Goal: Book appointment/travel/reservation

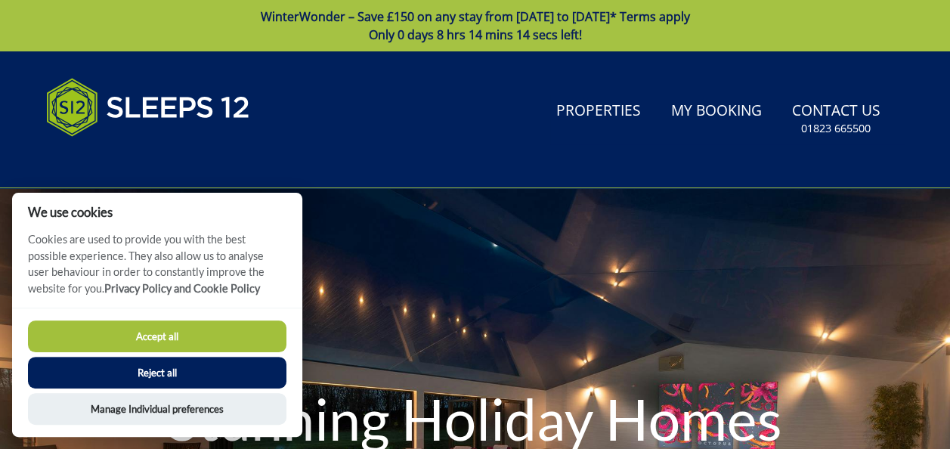
click at [221, 338] on button "Accept all" at bounding box center [157, 336] width 258 height 32
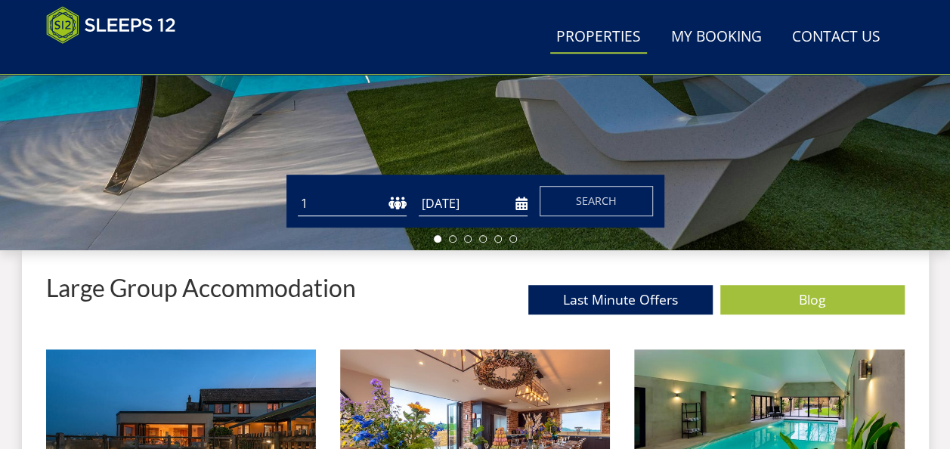
scroll to position [429, 0]
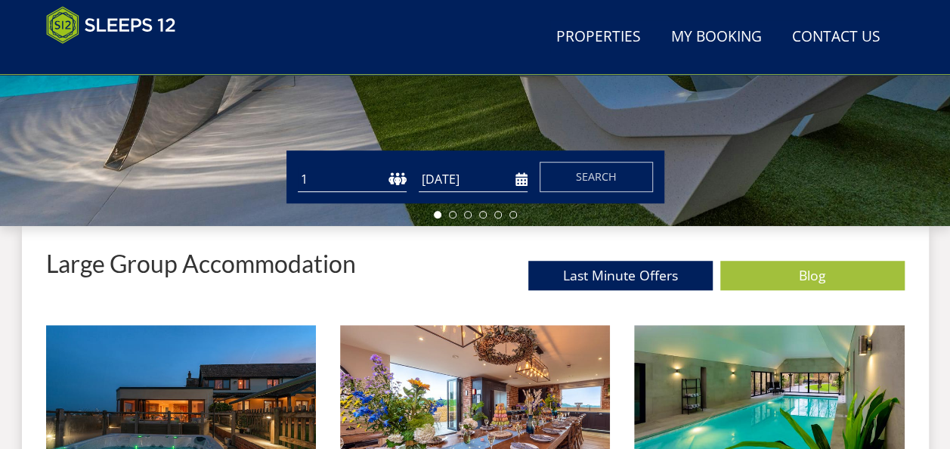
click at [324, 178] on select "1 2 3 4 5 6 7 8 9 10 11 12 13 14 15 16 17 18 19 20 21 22 23 24 25 26 27 28 29 3…" at bounding box center [352, 179] width 109 height 25
select select "14"
click at [298, 167] on select "1 2 3 4 5 6 7 8 9 10 11 12 13 14 15 16 17 18 19 20 21 22 23 24 25 26 27 28 29 3…" at bounding box center [352, 179] width 109 height 25
click at [526, 182] on input "[DATE]" at bounding box center [473, 179] width 109 height 25
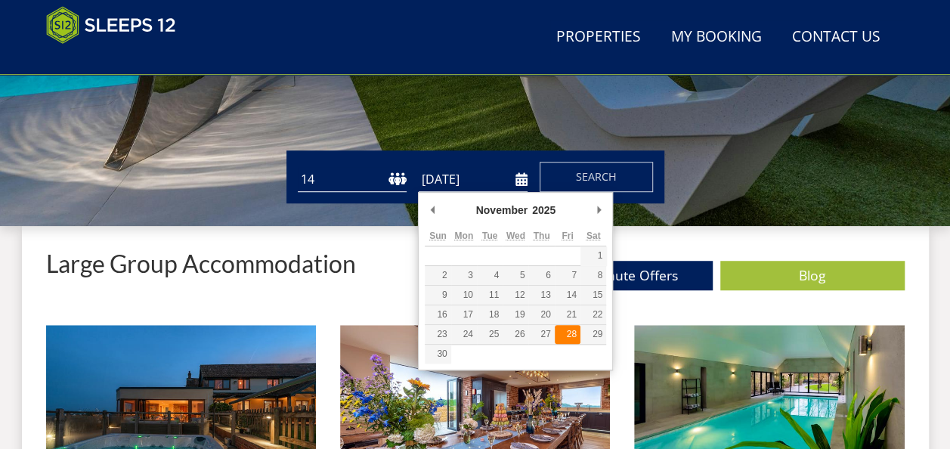
type input "[DATE]"
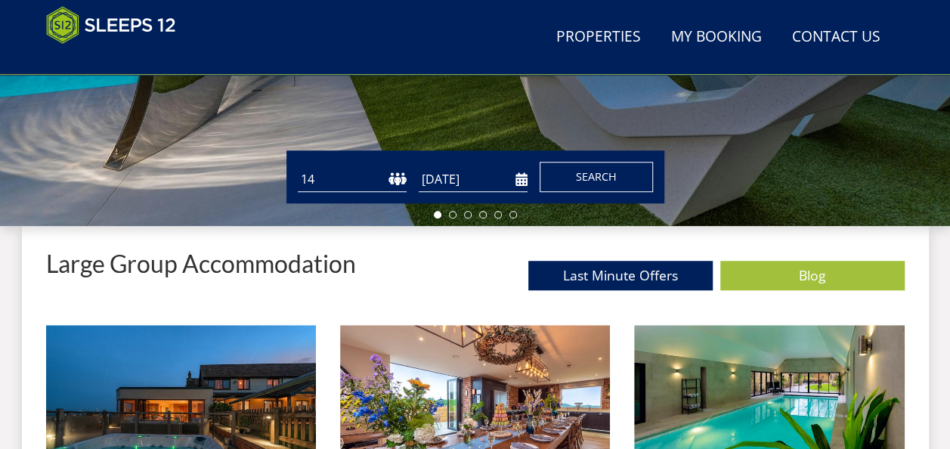
click at [567, 170] on button "Search" at bounding box center [595, 177] width 113 height 30
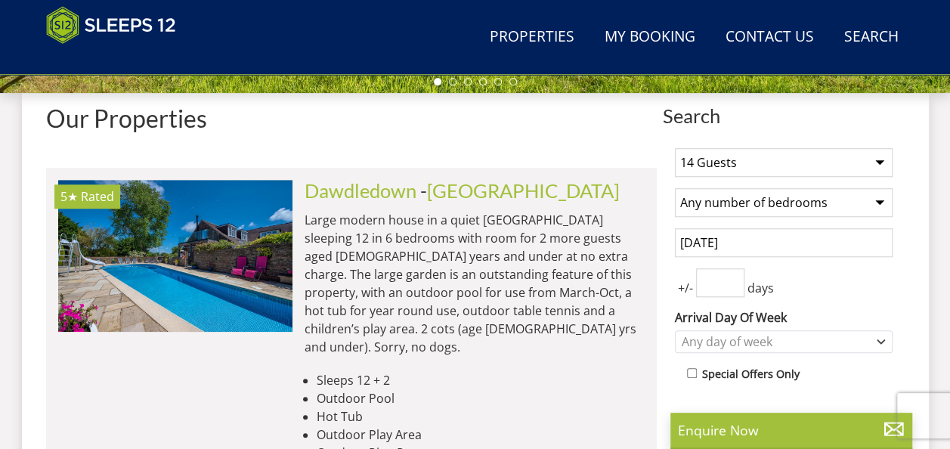
scroll to position [529, 0]
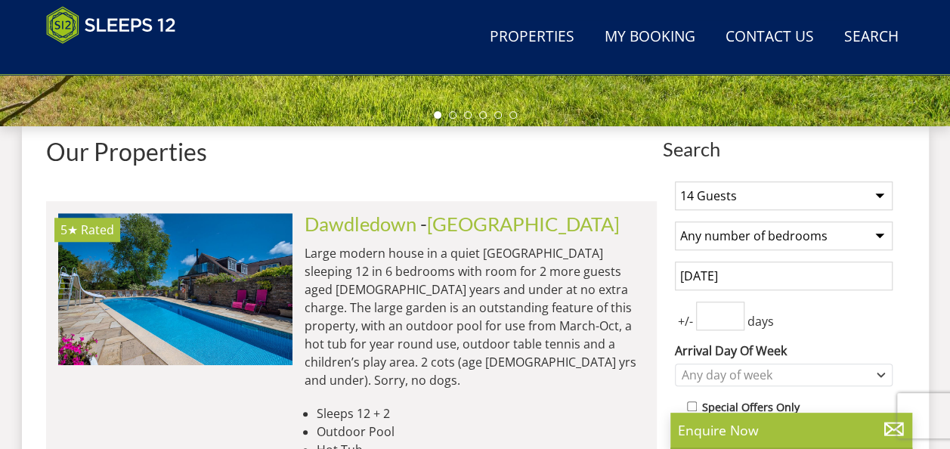
click at [733, 243] on select "Any number of bedrooms 1 Bedroom 2 Bedrooms 3 Bedrooms 4 Bedrooms 5 Bedrooms 6 …" at bounding box center [784, 235] width 218 height 29
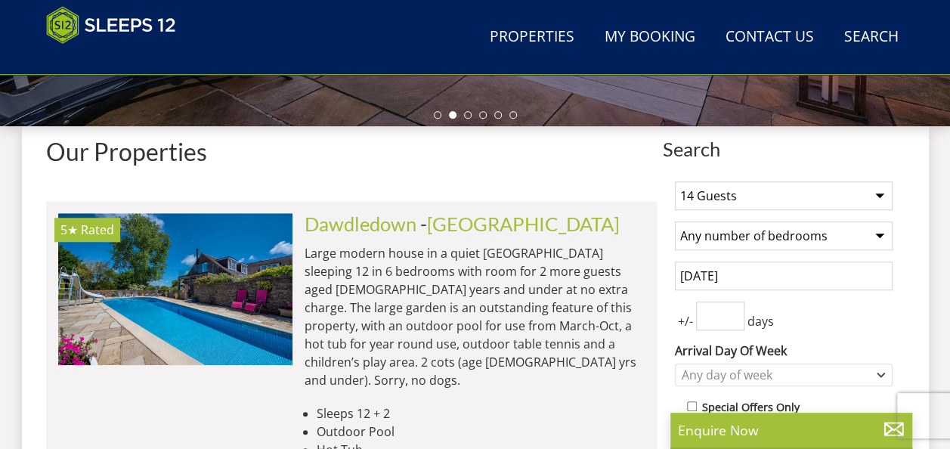
select select "6"
click at [675, 221] on select "Any number of bedrooms 1 Bedroom 2 Bedrooms 3 Bedrooms 4 Bedrooms 5 Bedrooms 6 …" at bounding box center [784, 235] width 218 height 29
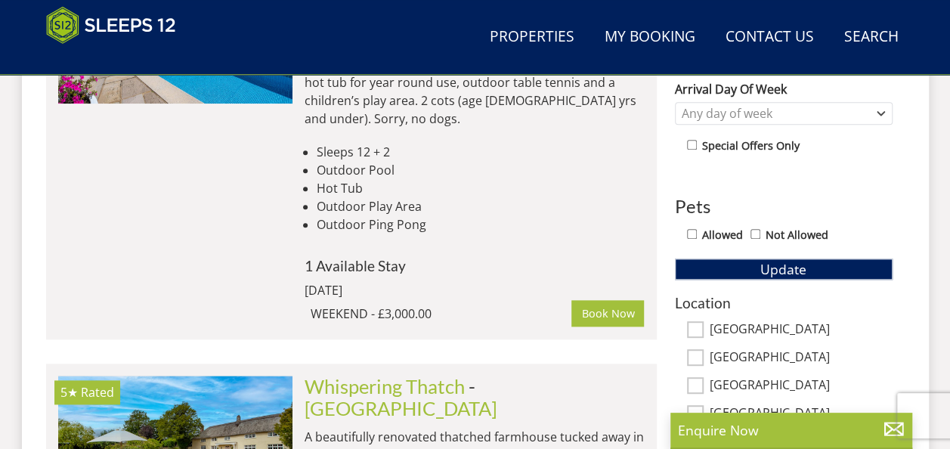
scroll to position [831, 0]
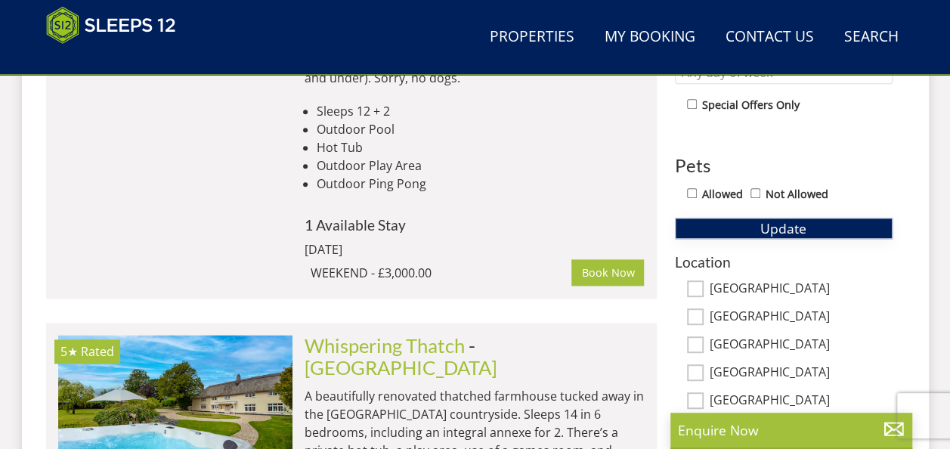
click at [765, 221] on span "Update" at bounding box center [783, 228] width 46 height 18
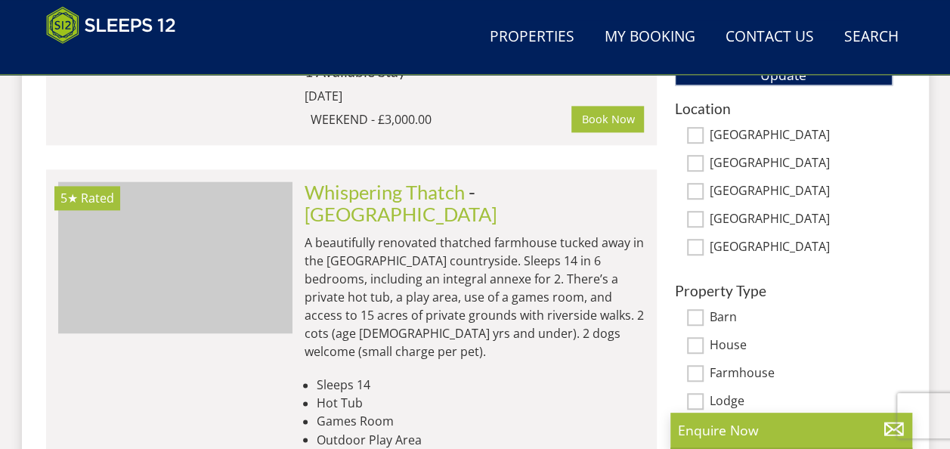
scroll to position [982, 0]
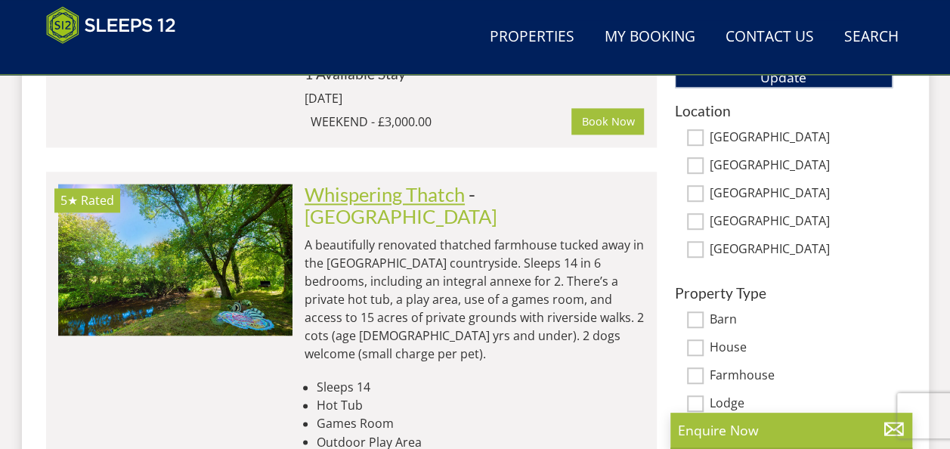
click at [343, 183] on link "Whispering Thatch" at bounding box center [384, 194] width 160 height 23
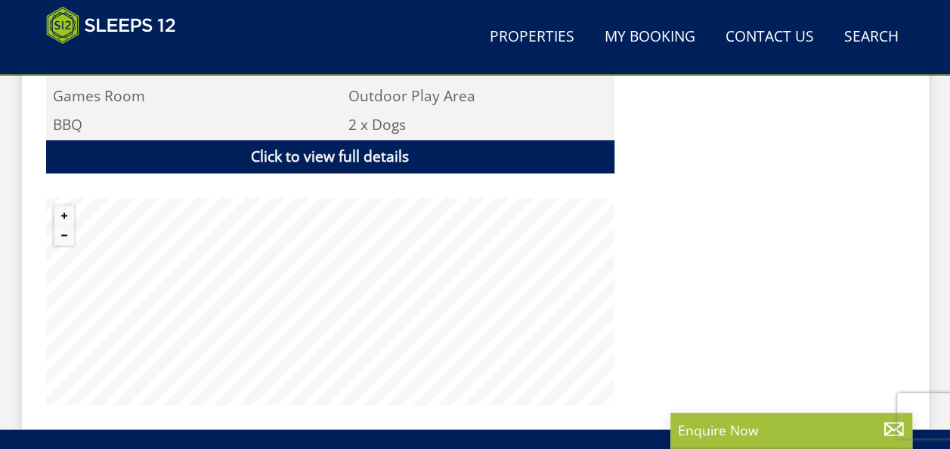
scroll to position [1209, 0]
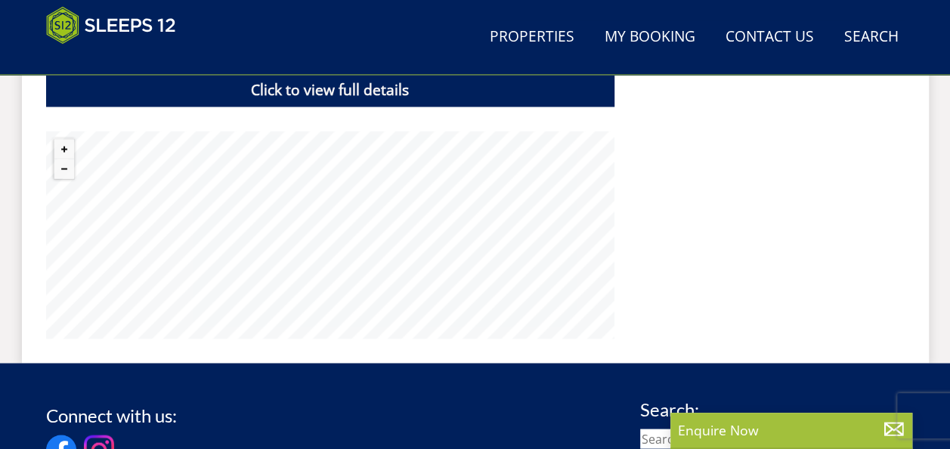
select select "6"
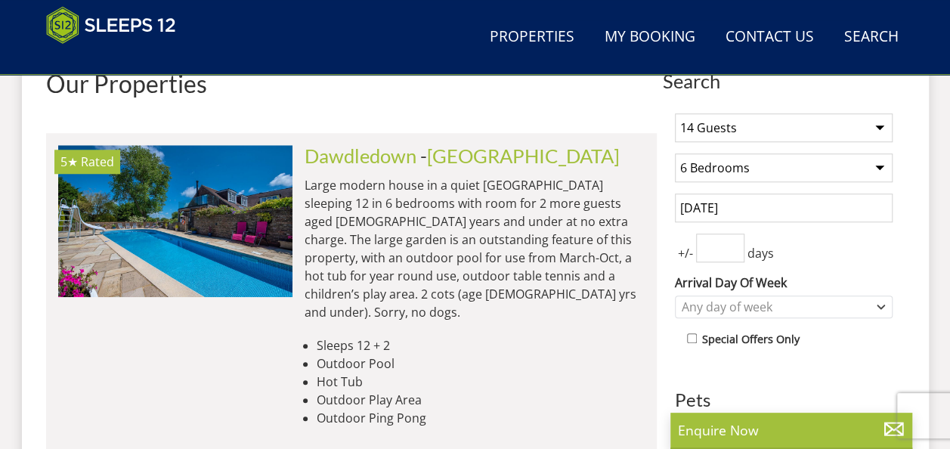
scroll to position [508, 0]
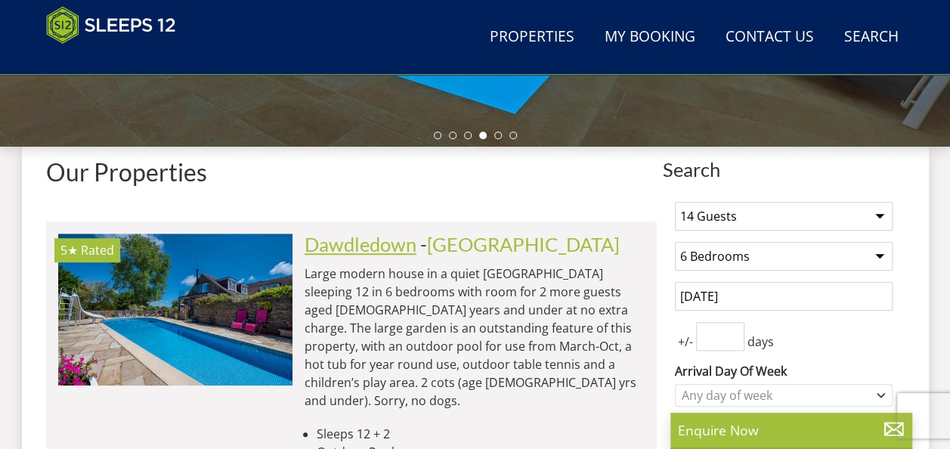
click at [387, 246] on link "Dawdledown" at bounding box center [360, 244] width 112 height 23
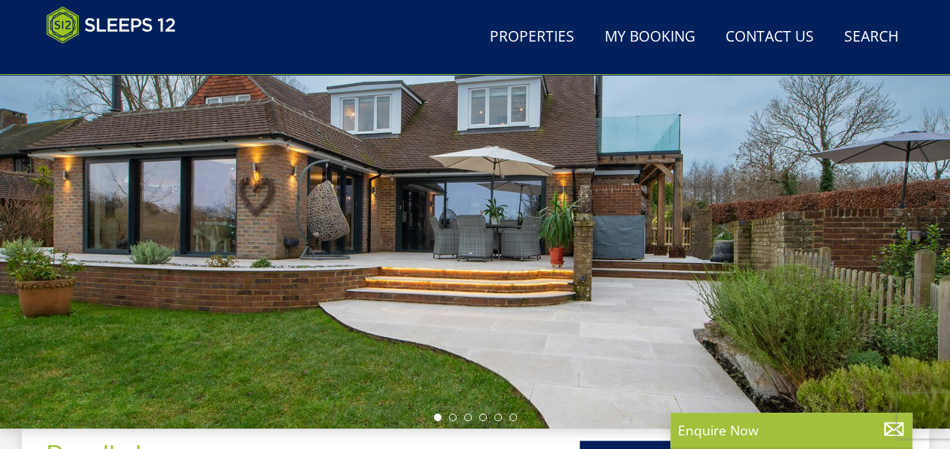
scroll to position [302, 0]
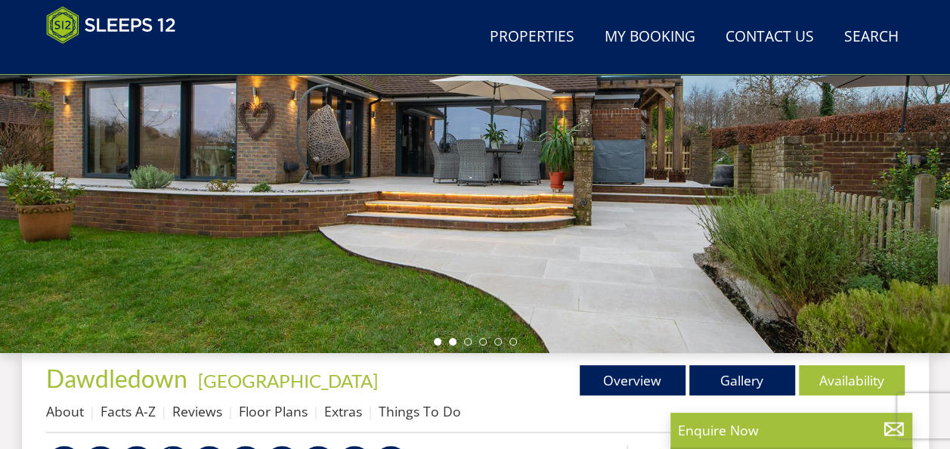
click at [449, 341] on li at bounding box center [453, 342] width 8 height 8
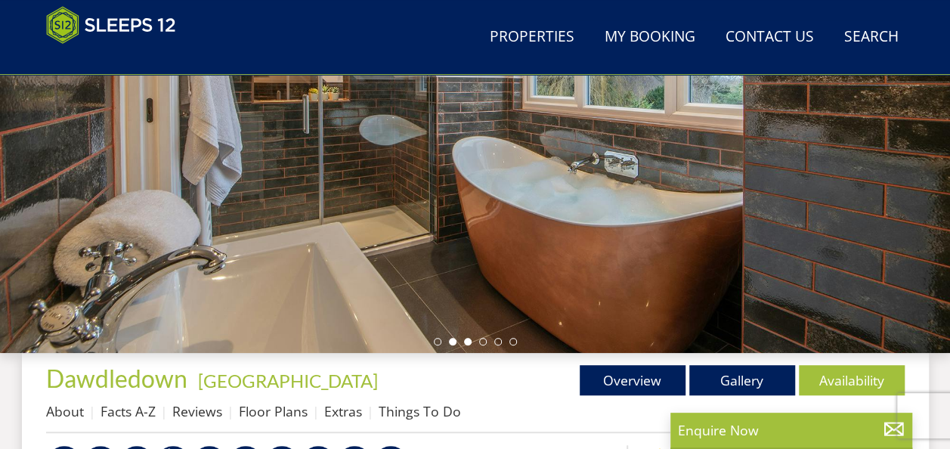
click at [467, 341] on li at bounding box center [468, 342] width 8 height 8
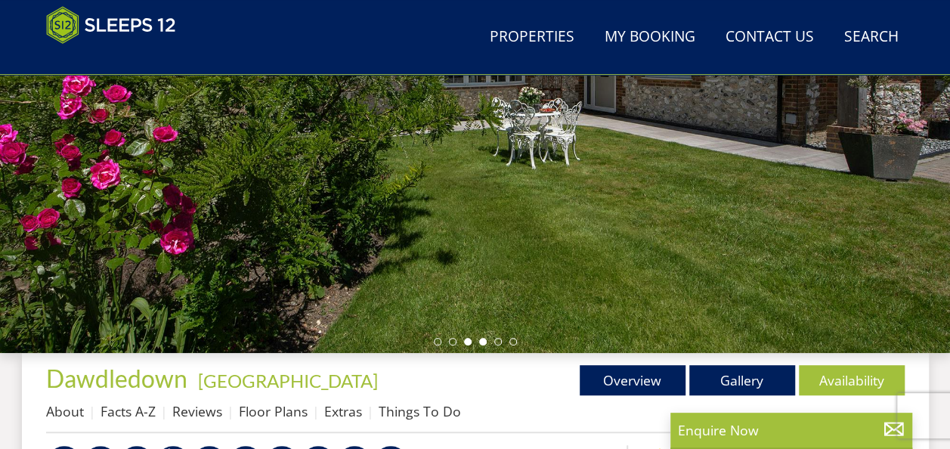
click at [481, 341] on li at bounding box center [483, 342] width 8 height 8
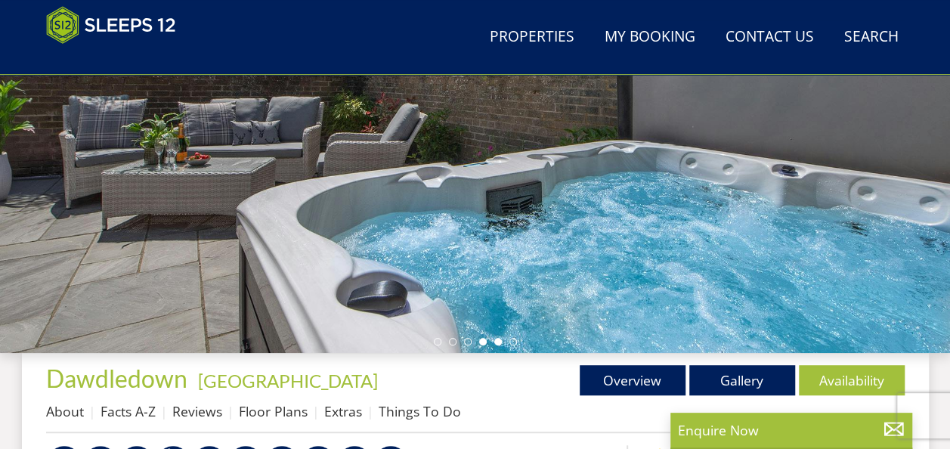
click at [498, 345] on li at bounding box center [498, 342] width 8 height 8
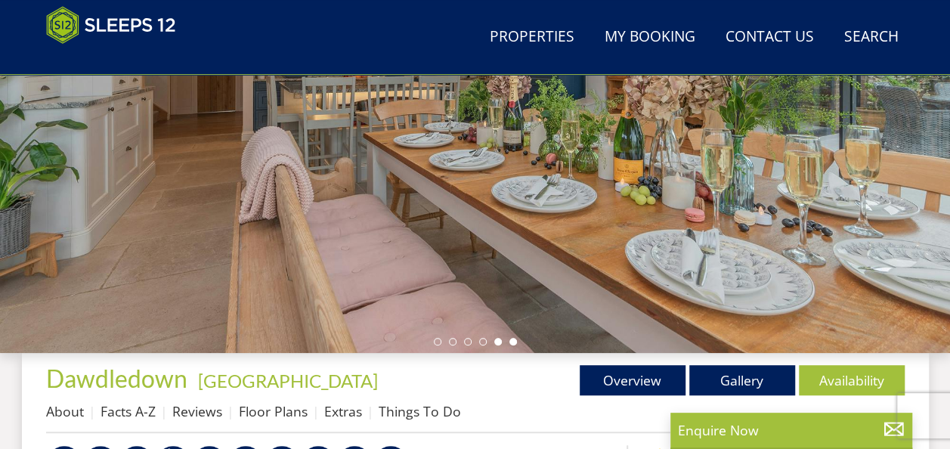
click at [511, 341] on li at bounding box center [513, 342] width 8 height 8
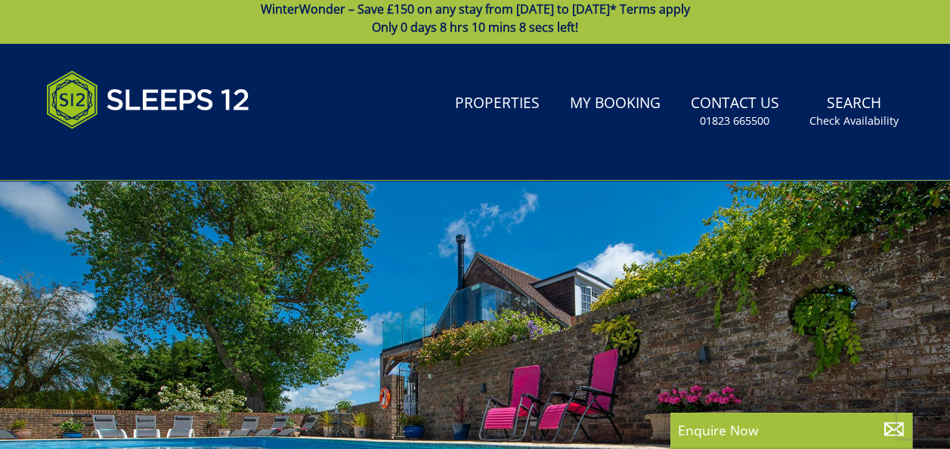
scroll to position [0, 0]
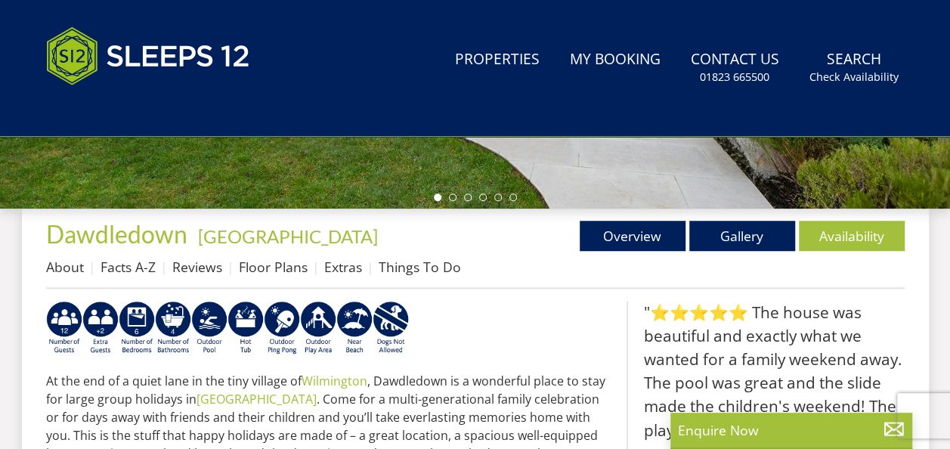
select select "6"
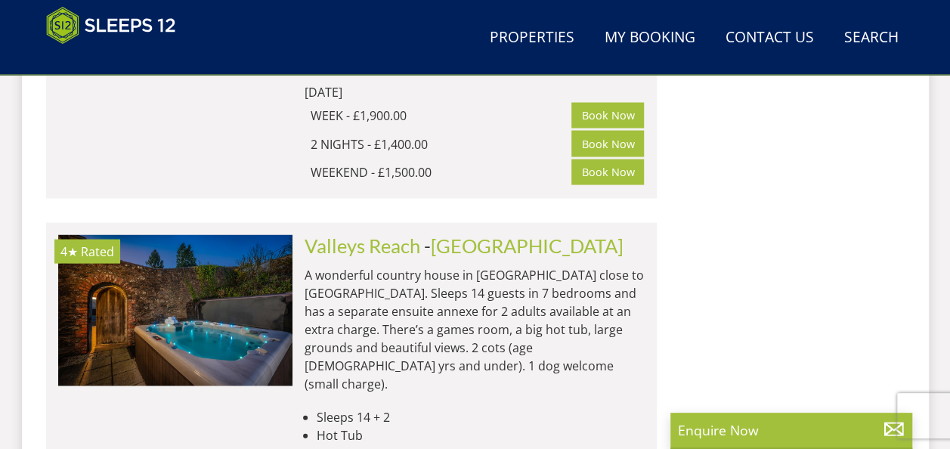
scroll to position [1415, 0]
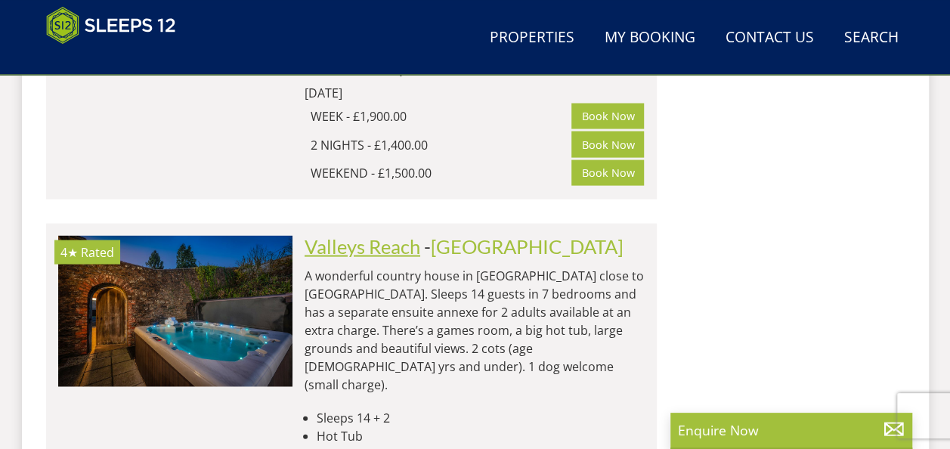
click at [394, 234] on link "Valleys Reach" at bounding box center [362, 245] width 116 height 23
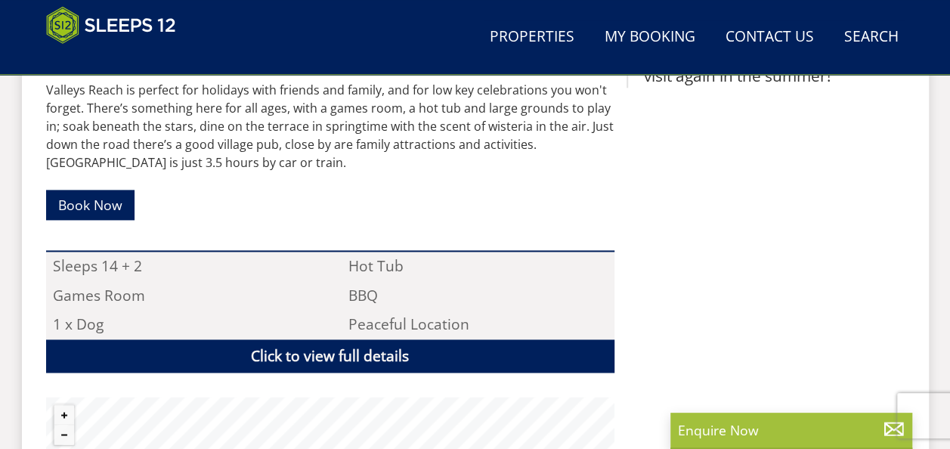
scroll to position [1058, 0]
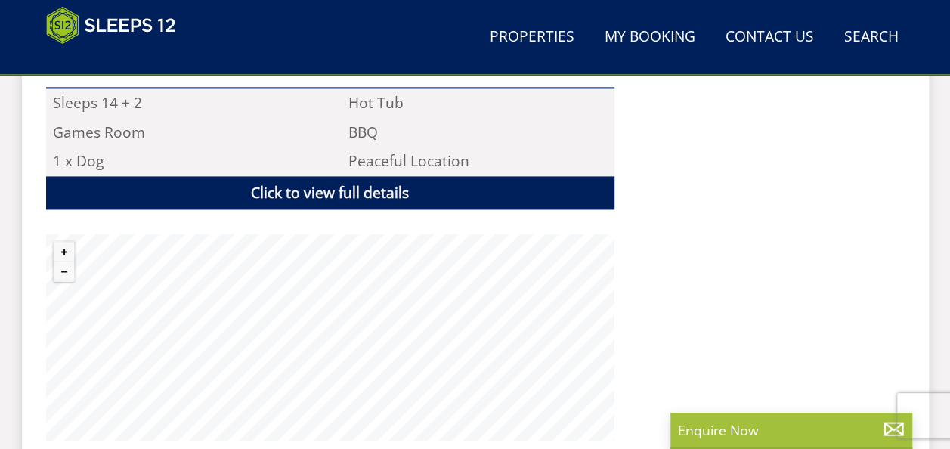
select select "6"
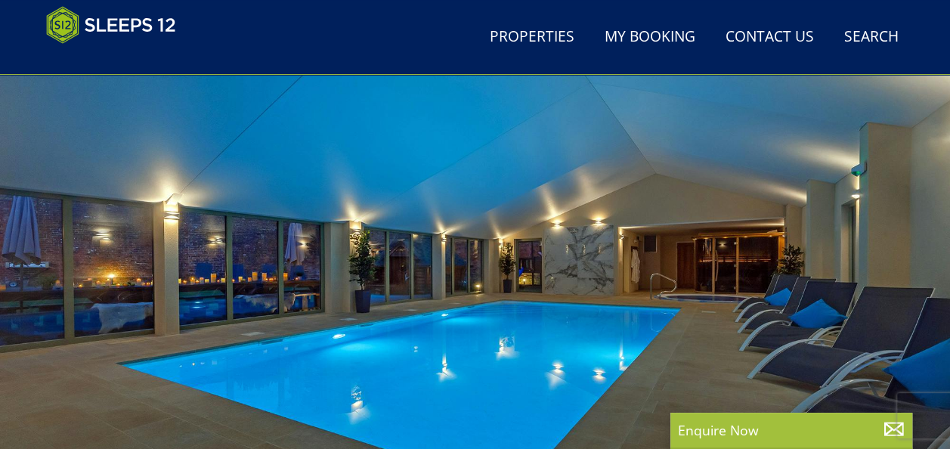
scroll to position [55, 0]
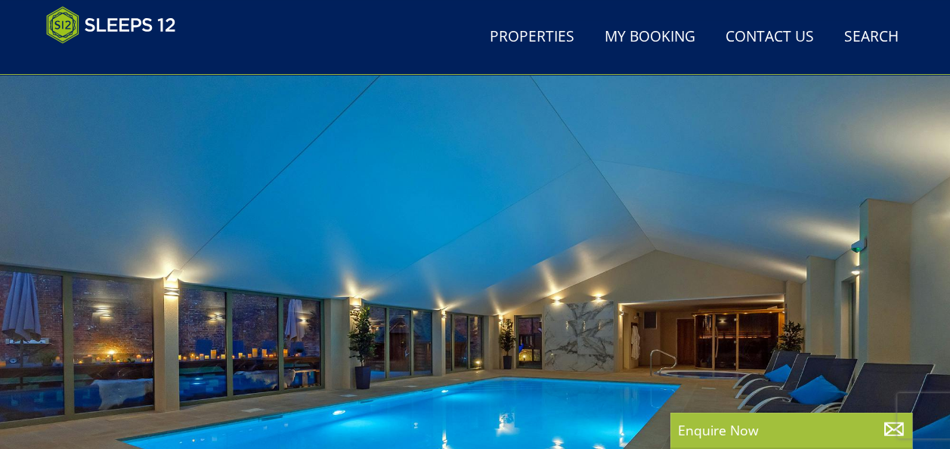
select select "14"
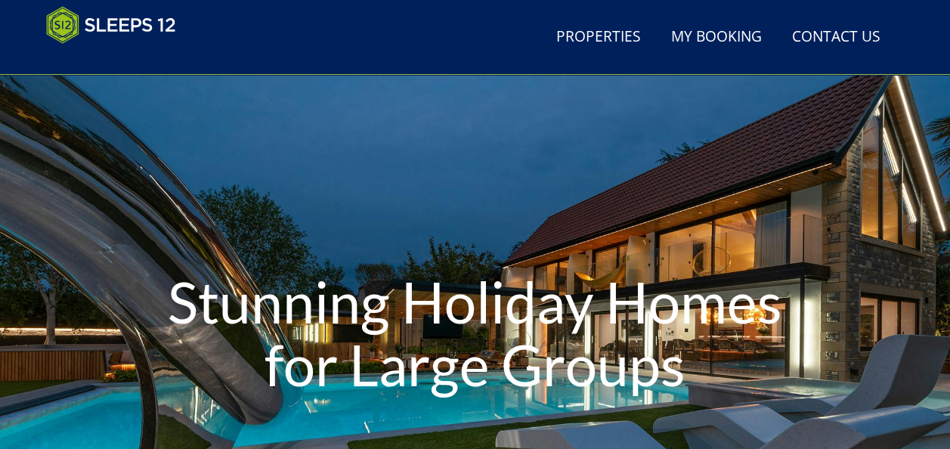
scroll to position [429, 0]
